Goal: Check status: Check status

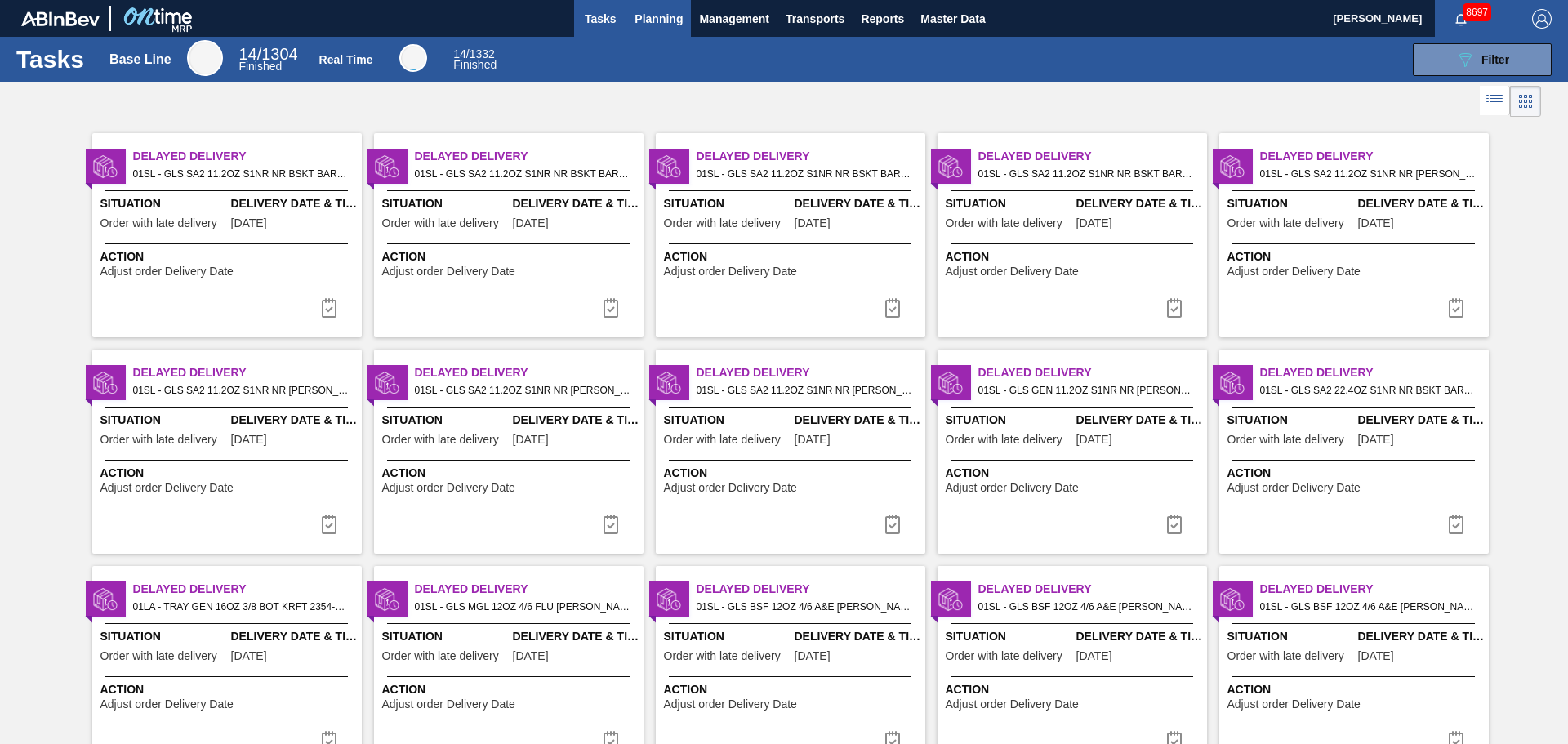
click at [659, 12] on span "Planning" at bounding box center [658, 19] width 48 height 20
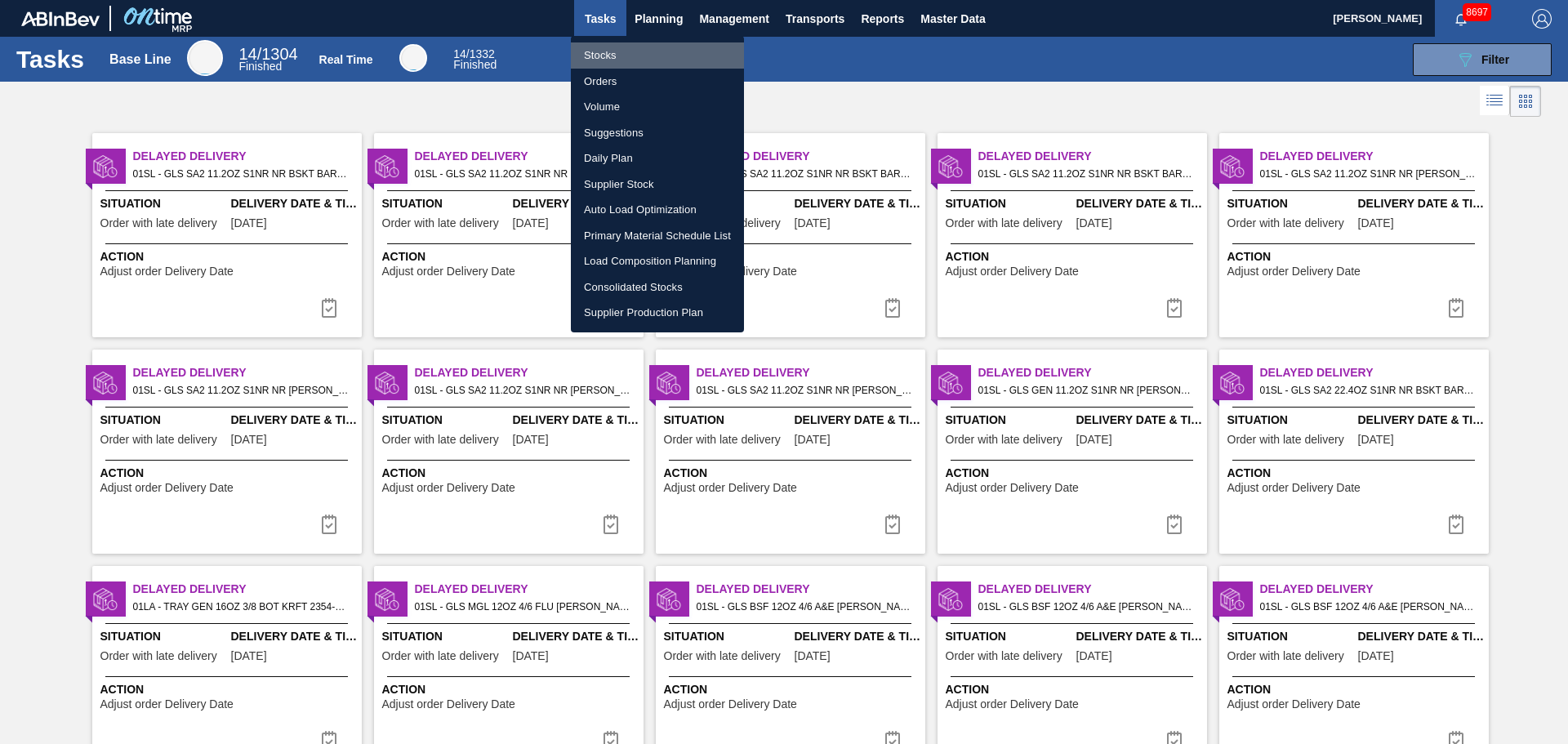
click at [597, 58] on li "Stocks" at bounding box center [656, 56] width 173 height 26
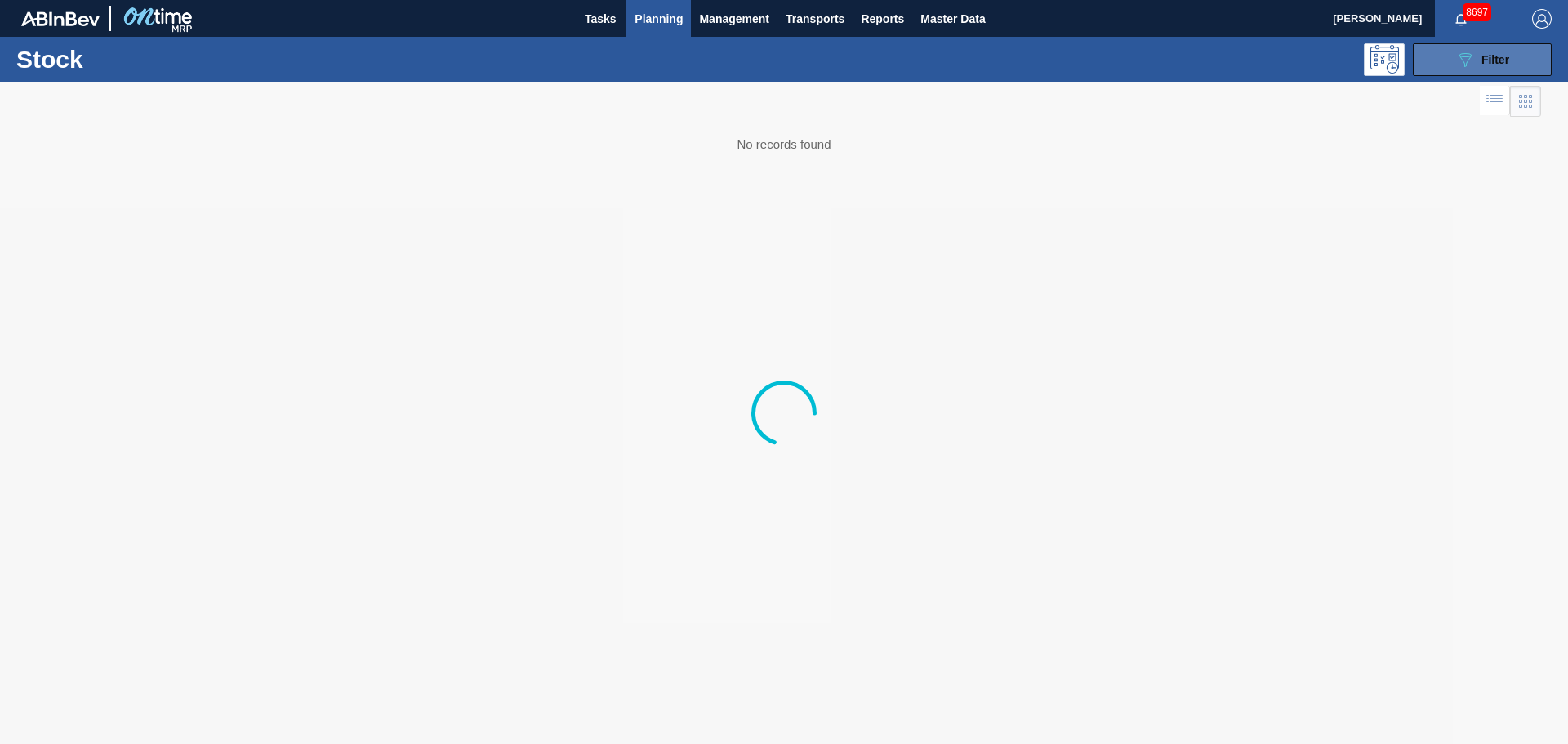
click at [1461, 60] on icon "089F7B8B-B2A5-4AFE-B5C0-19BA573D28AC" at bounding box center [1464, 59] width 20 height 20
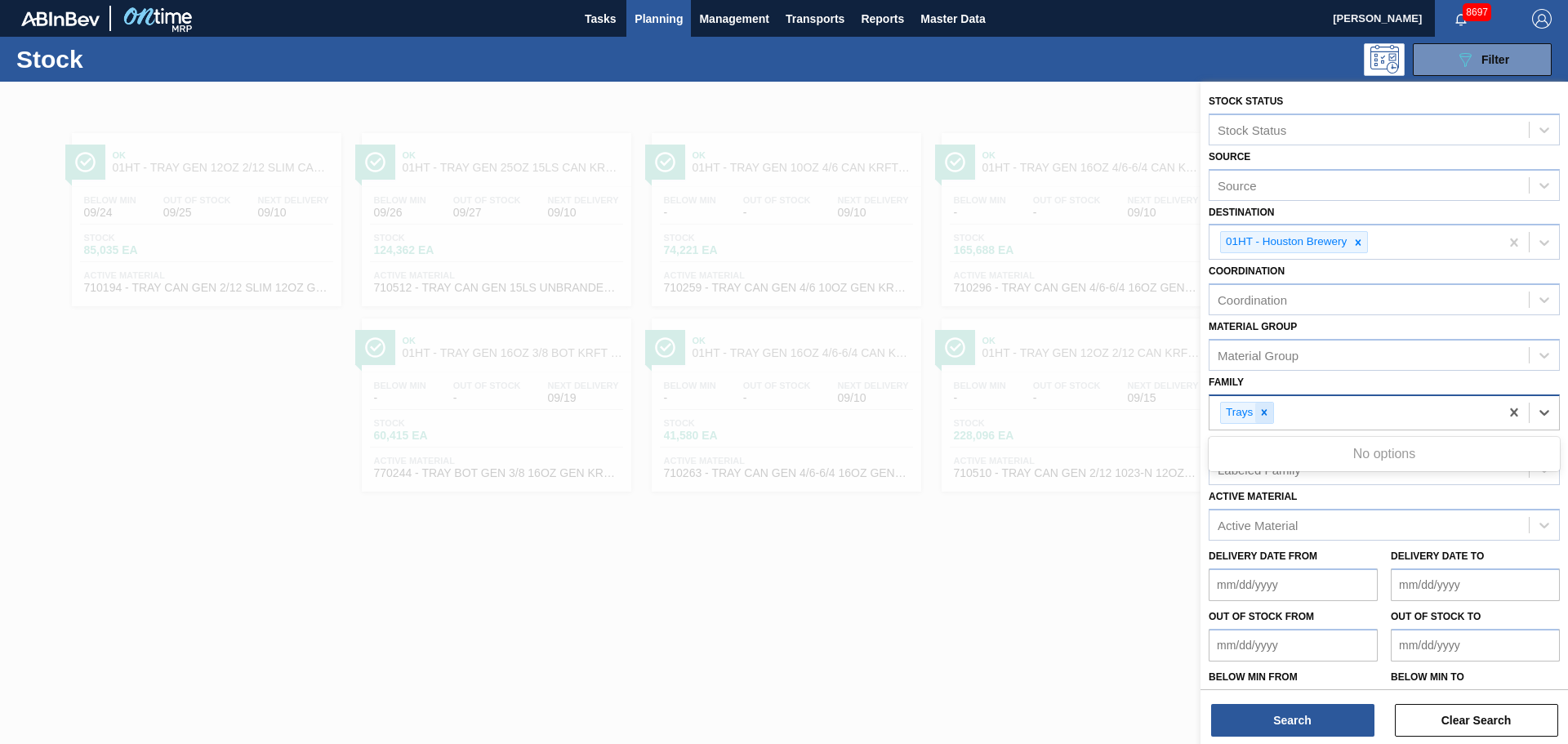
click at [1272, 412] on div "Trays" at bounding box center [1246, 412] width 54 height 22
click at [1268, 411] on icon at bounding box center [1264, 412] width 11 height 11
click at [1253, 377] on div "Family option Trays, deselected. Use Up and Down to choose options, press Enter…" at bounding box center [1384, 397] width 351 height 56
click at [1258, 402] on div at bounding box center [1264, 413] width 18 height 21
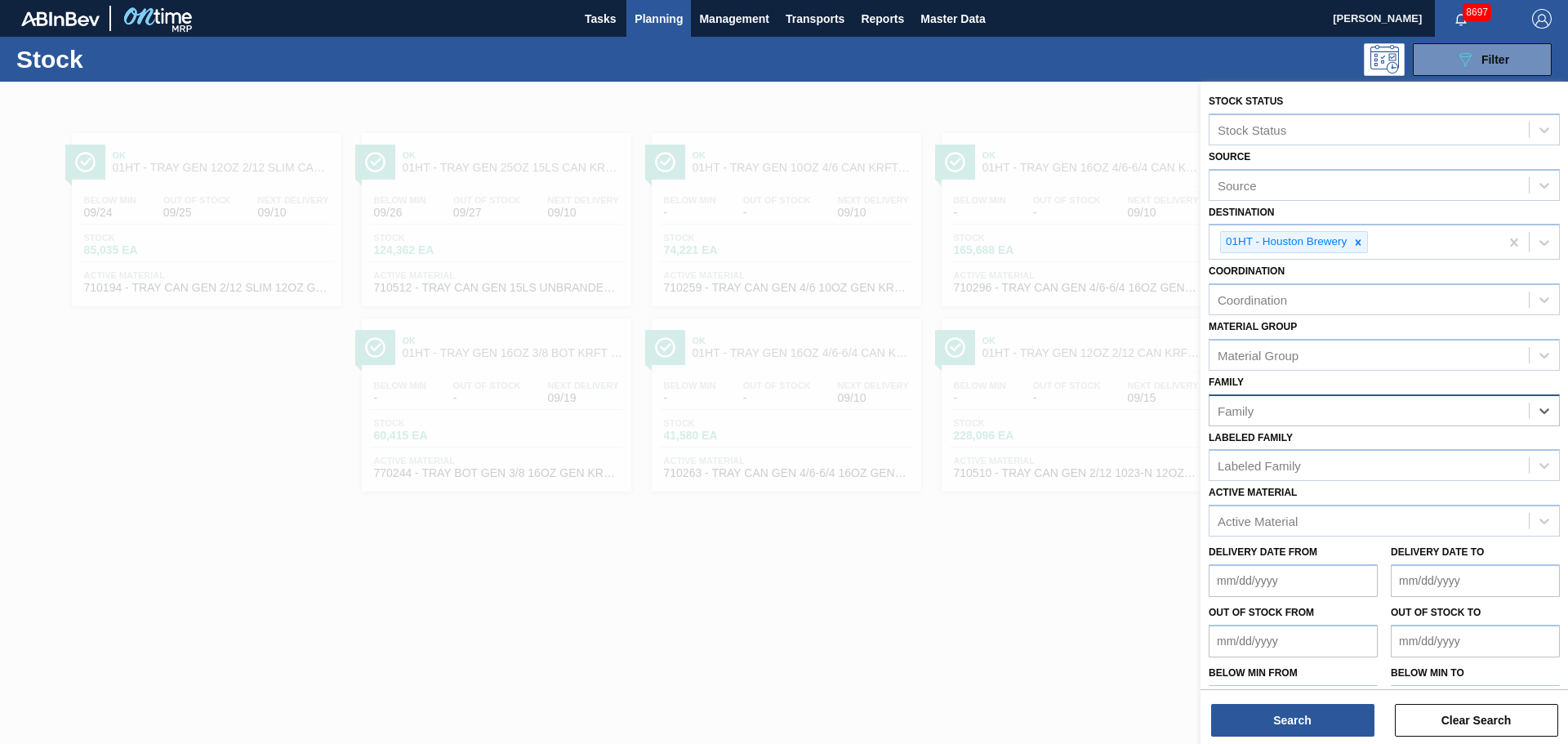
click at [1256, 412] on div "Family" at bounding box center [1369, 410] width 319 height 24
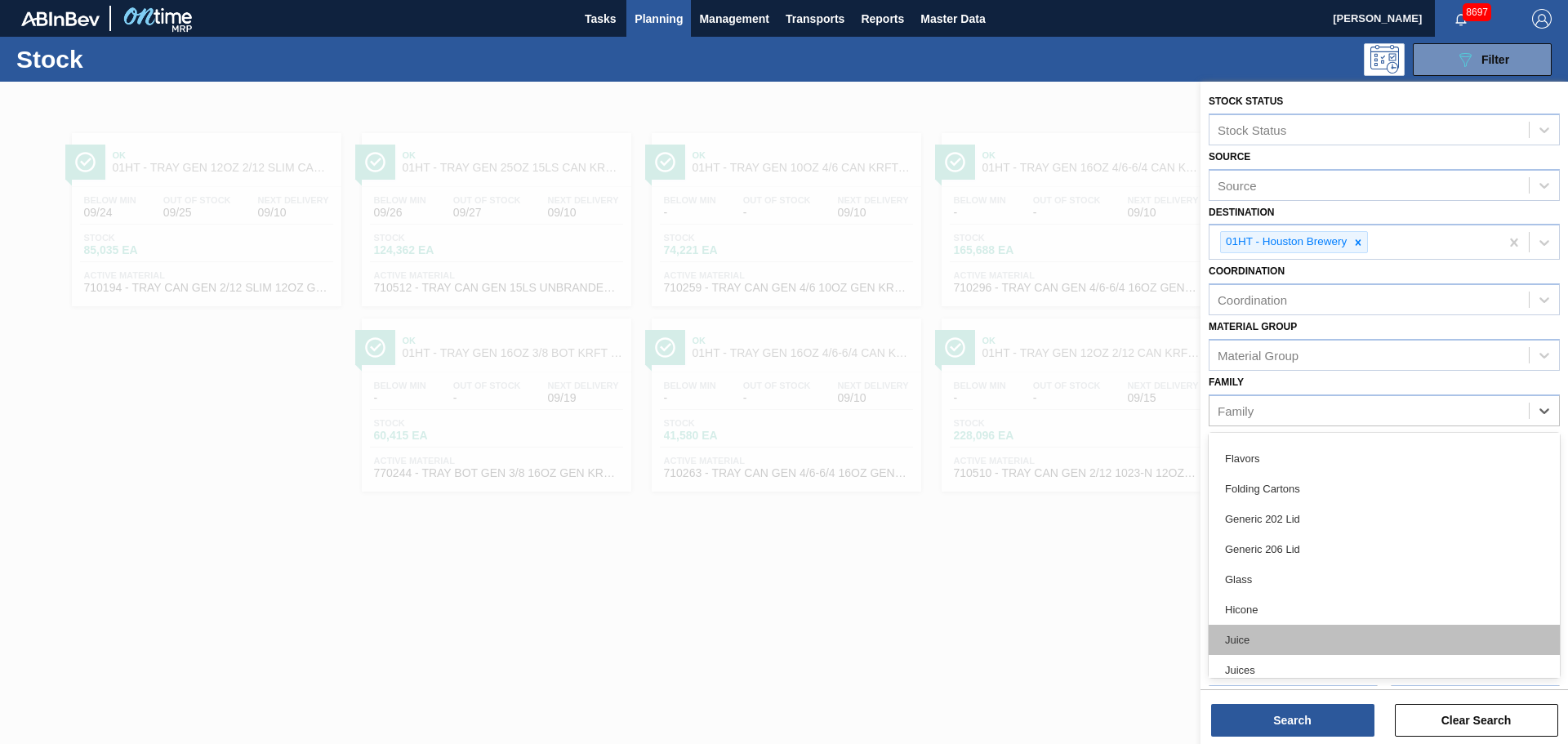
scroll to position [327, 0]
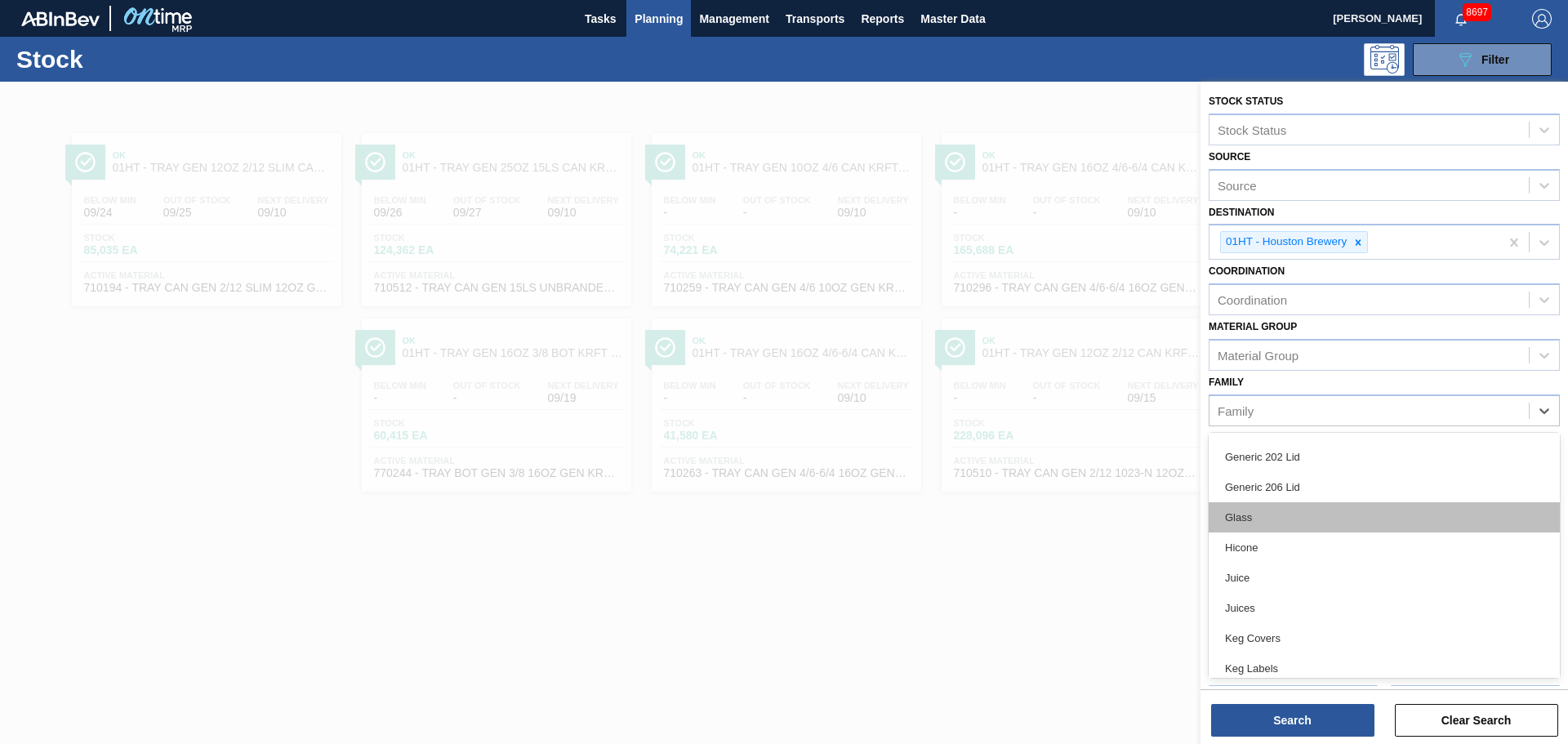
click at [1243, 528] on div "Glass" at bounding box center [1384, 517] width 351 height 30
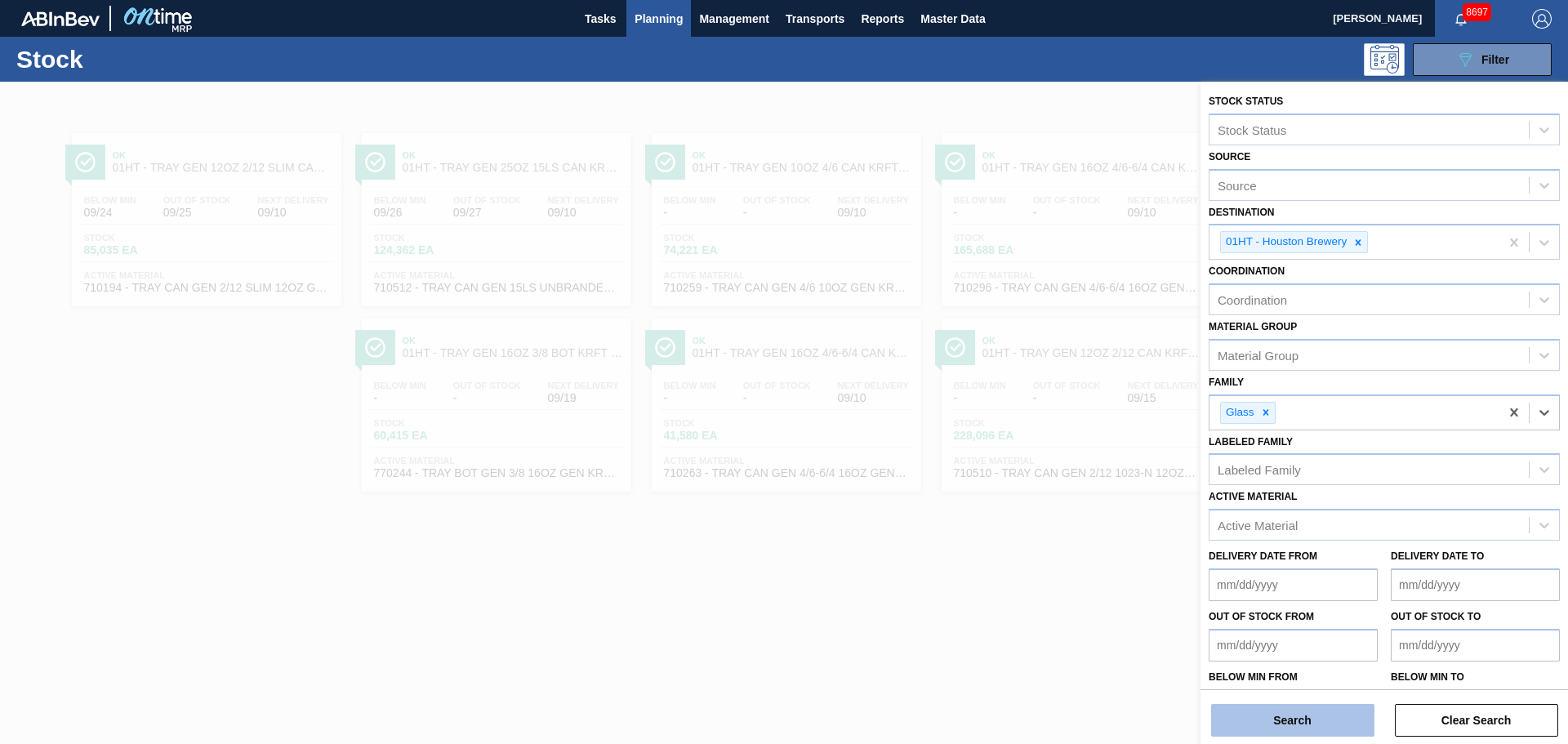
click at [1304, 704] on button "Search" at bounding box center [1292, 719] width 163 height 33
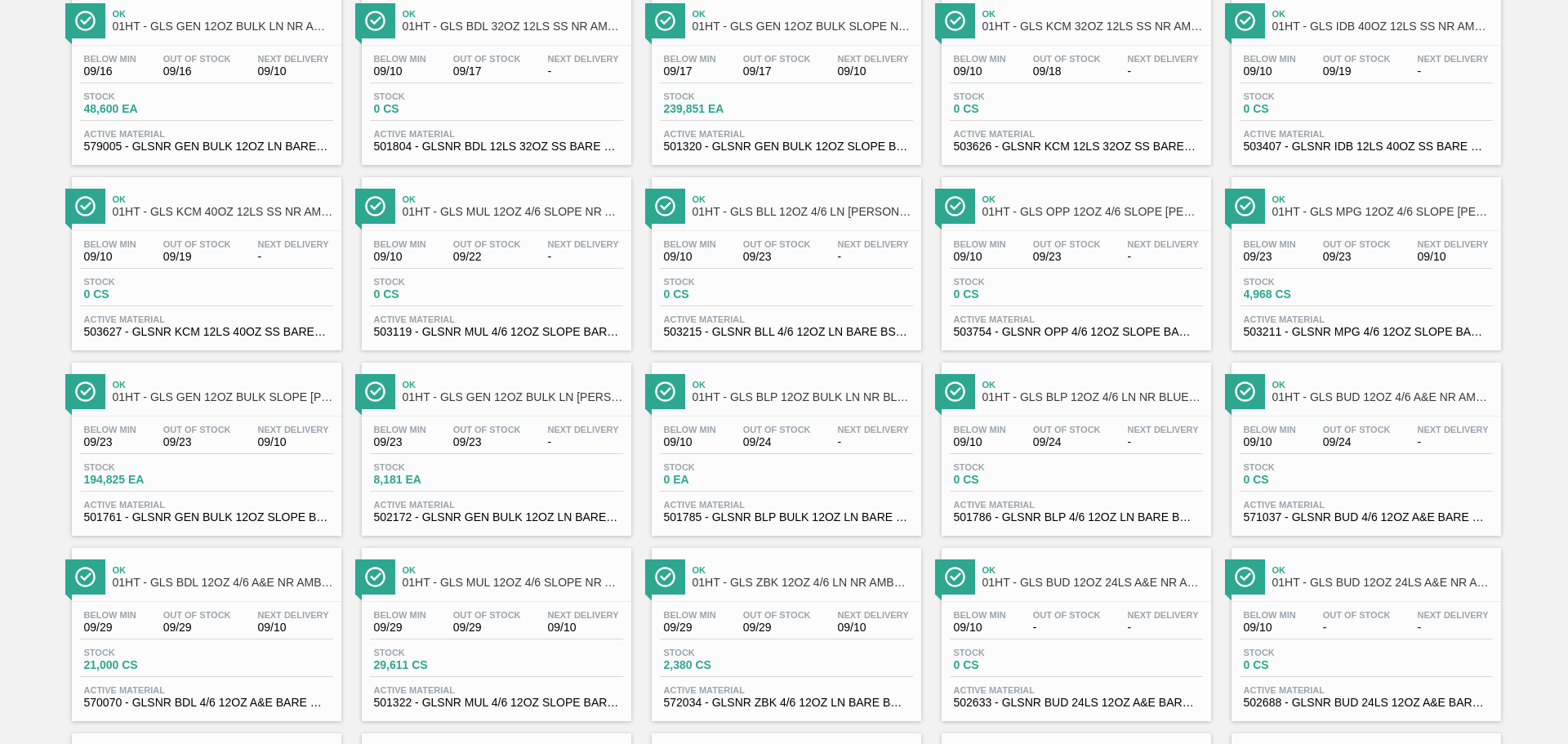
scroll to position [83, 0]
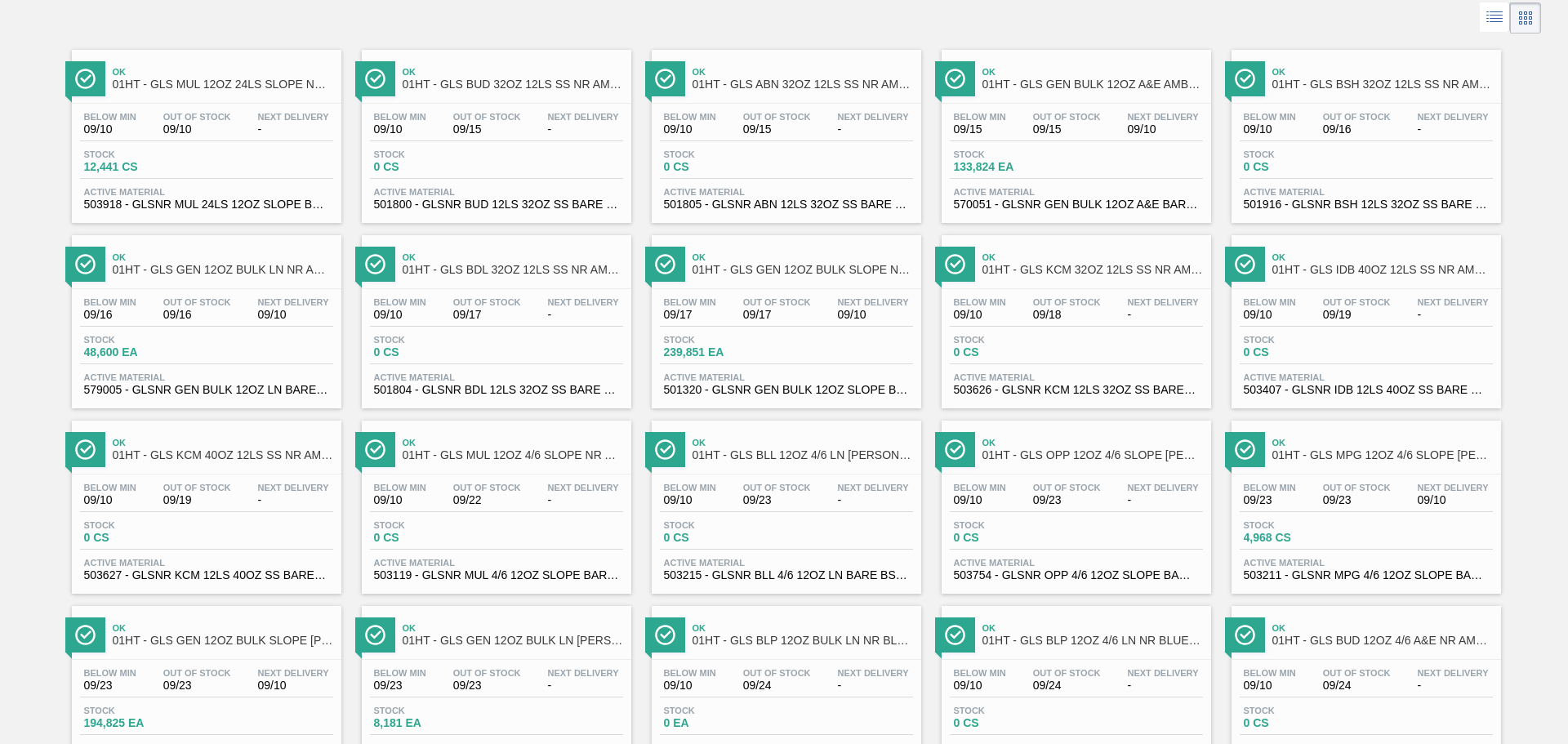
click at [237, 128] on div "Below Min 09/10 Out Of Stock 09/10 Next Delivery -" at bounding box center [207, 126] width 253 height 29
